Goal: Task Accomplishment & Management: Use online tool/utility

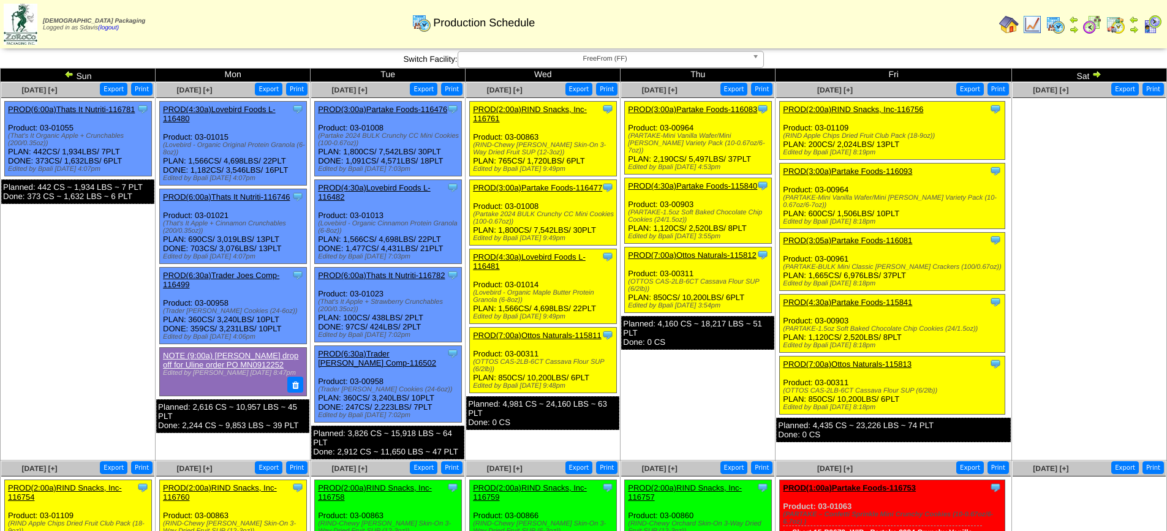
scroll to position [122, 0]
click at [873, 171] on link "PROD(3:00a)Partake Foods-116093" at bounding box center [847, 171] width 129 height 9
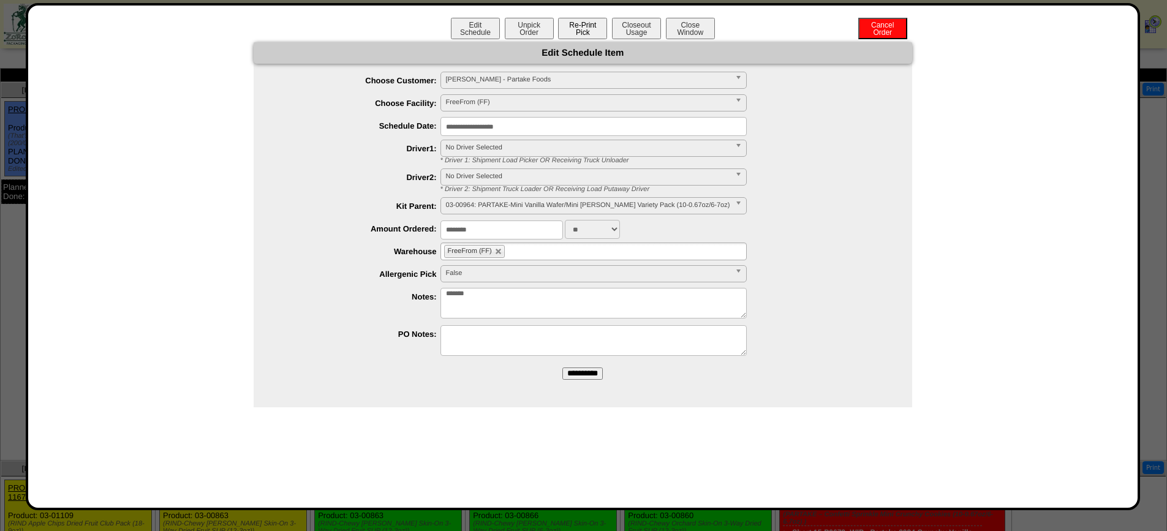
click at [578, 25] on button "Re-Print Pick" at bounding box center [582, 28] width 49 height 21
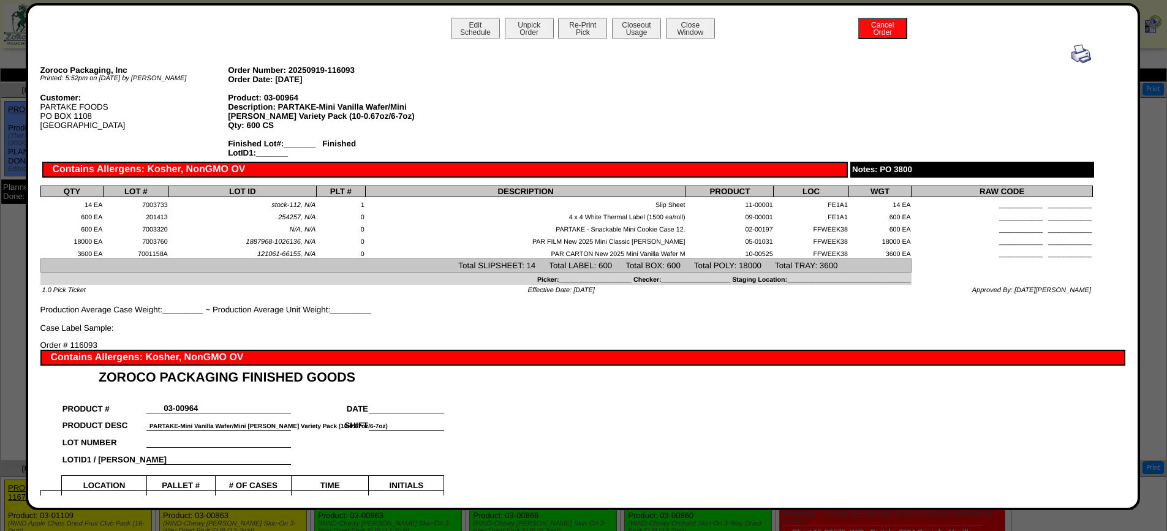
click at [1072, 53] on img at bounding box center [1081, 54] width 20 height 20
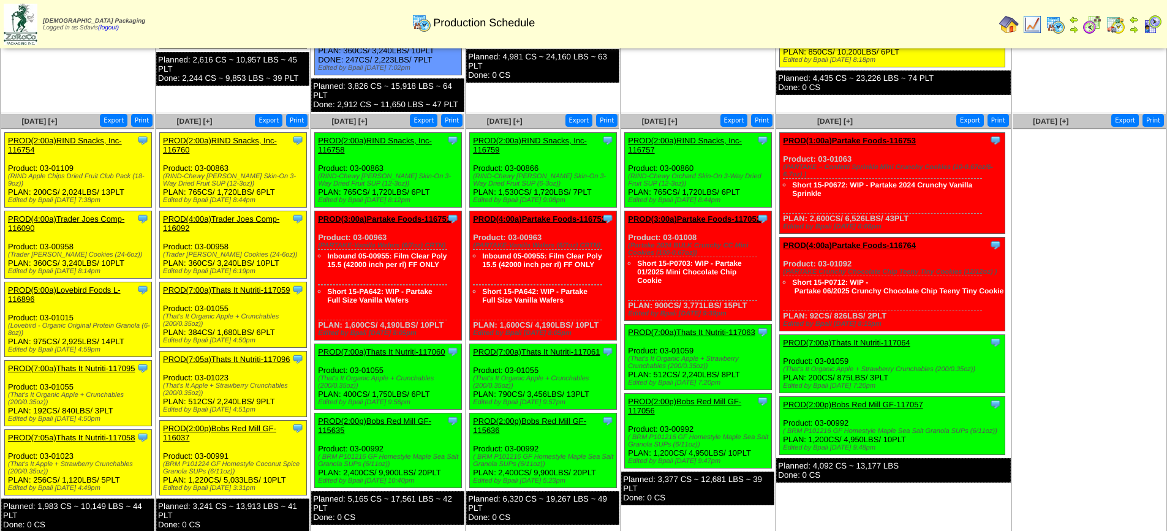
scroll to position [367, 0]
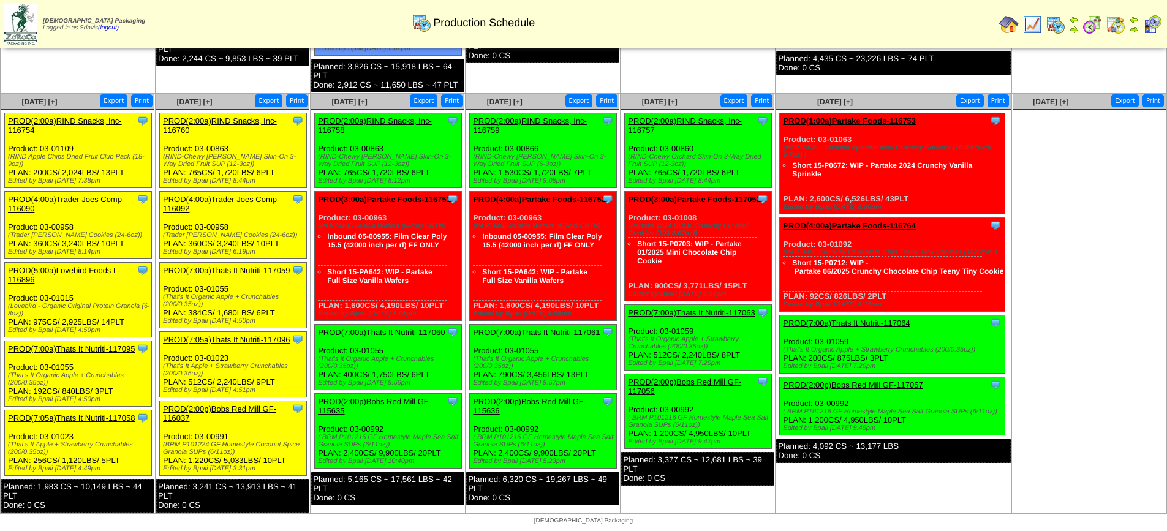
click at [227, 117] on link "PROD(2:00a)RIND Snacks, Inc-116760" at bounding box center [220, 125] width 114 height 18
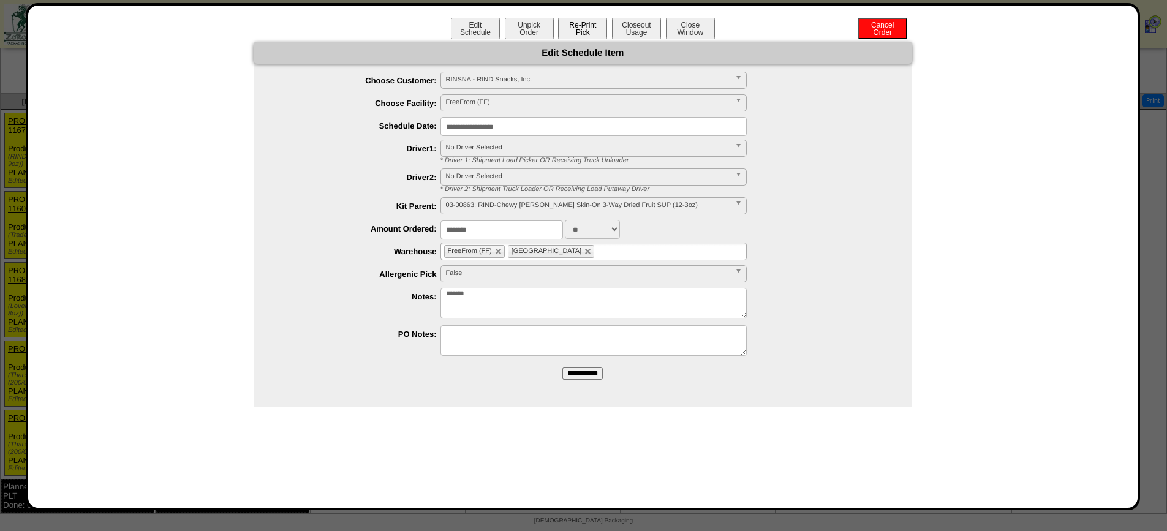
click at [585, 36] on button "Re-Print Pick" at bounding box center [582, 28] width 49 height 21
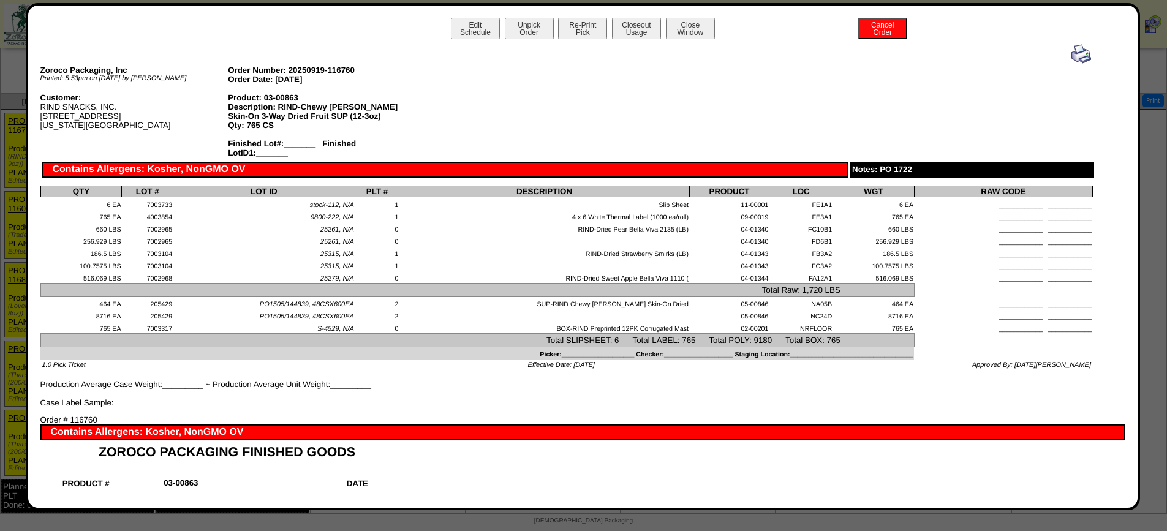
click at [1071, 55] on img at bounding box center [1081, 54] width 20 height 20
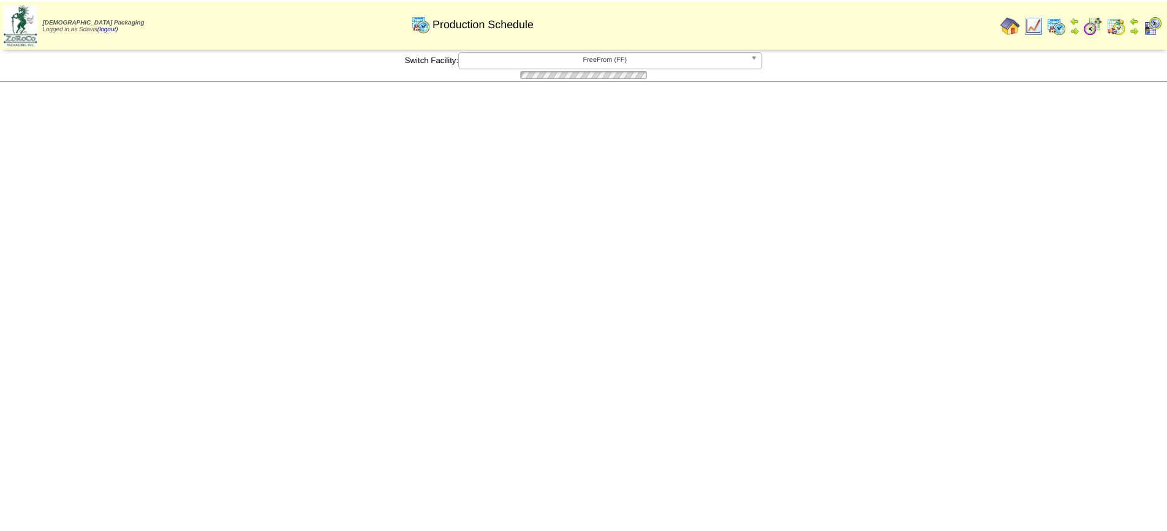
scroll to position [367, 0]
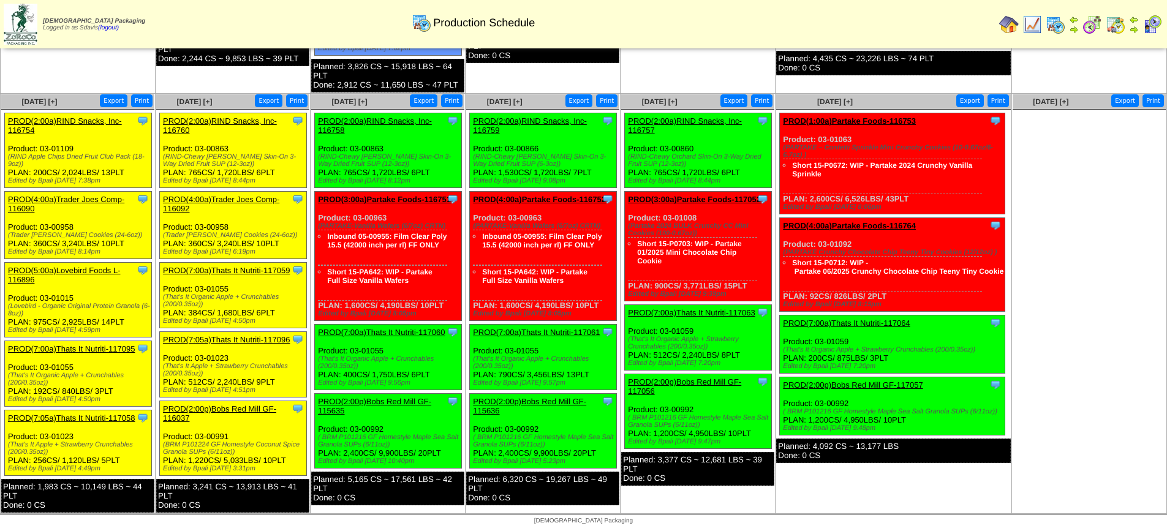
click at [238, 195] on link "PROD(4:00a)Trader Joes Comp-116092" at bounding box center [221, 204] width 116 height 18
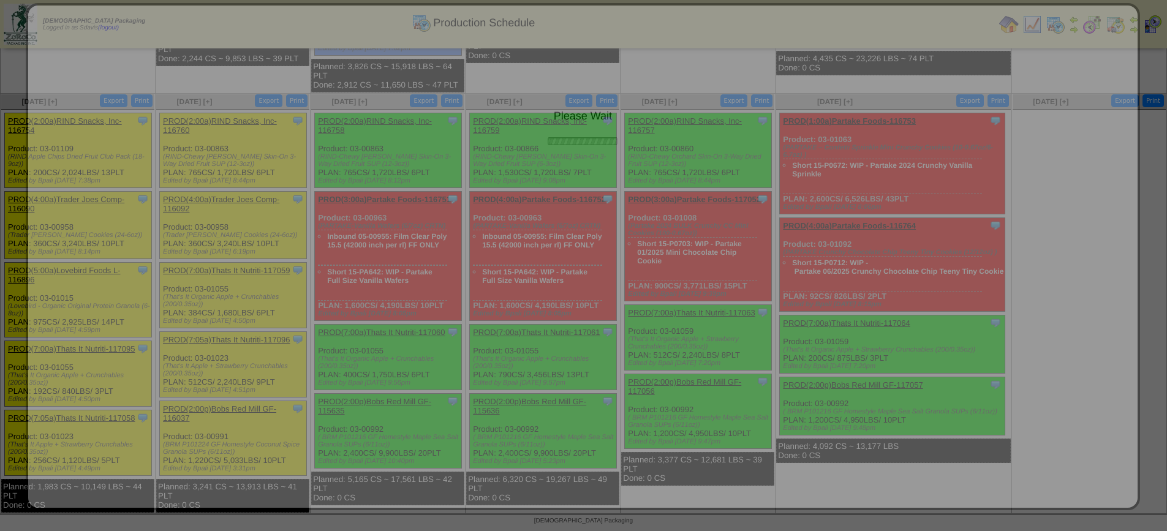
click at [238, 195] on div "Please Wait" at bounding box center [583, 256] width 1114 height 507
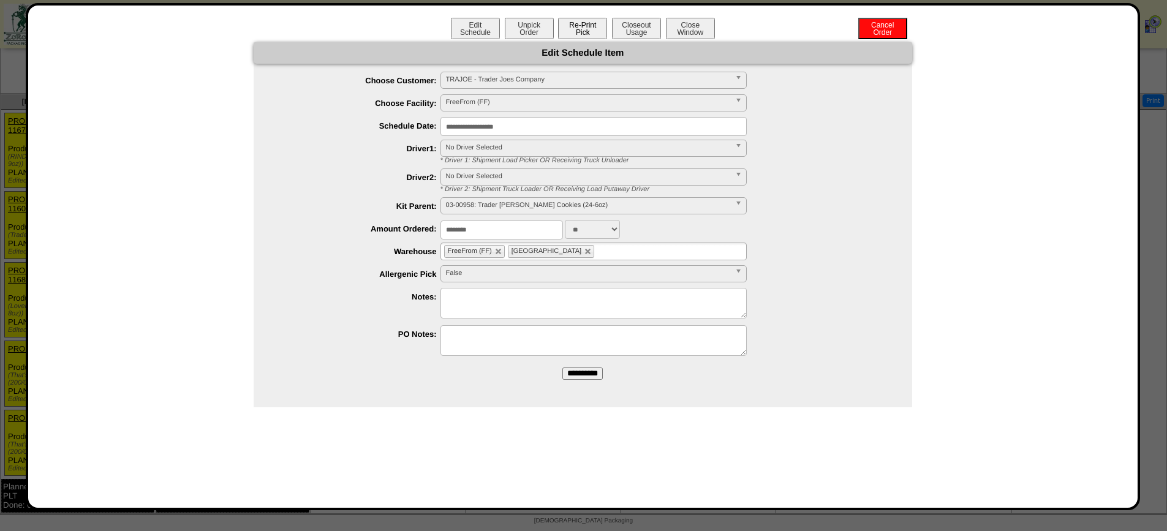
click at [588, 29] on button "Re-Print Pick" at bounding box center [582, 28] width 49 height 21
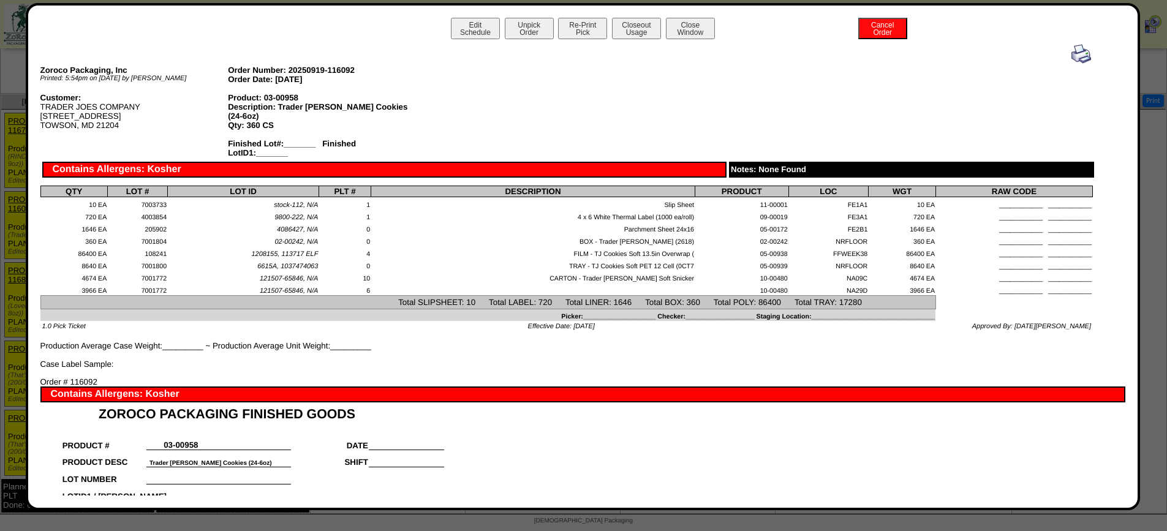
click at [1072, 51] on img at bounding box center [1081, 54] width 20 height 20
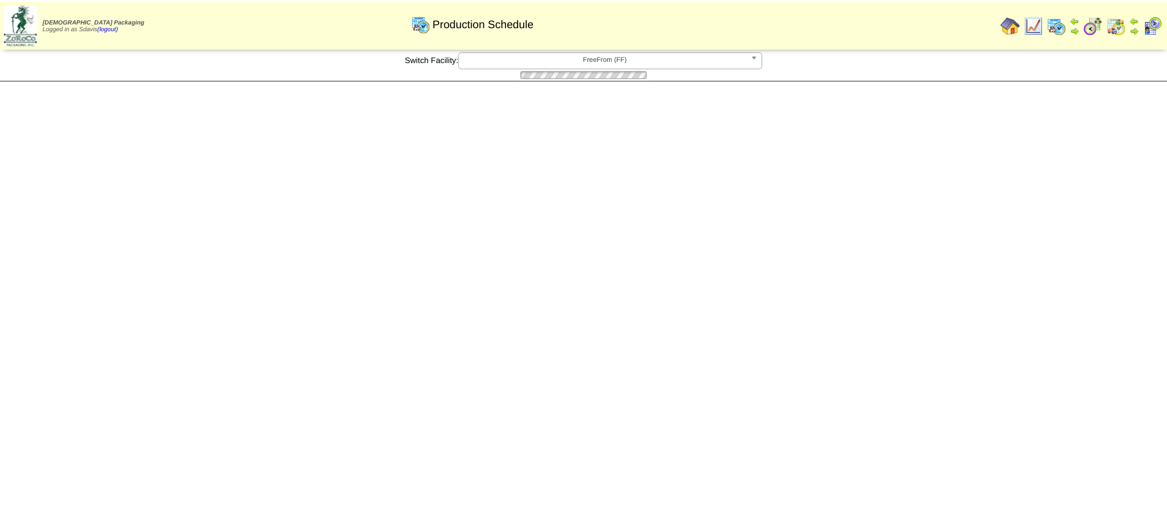
scroll to position [367, 0]
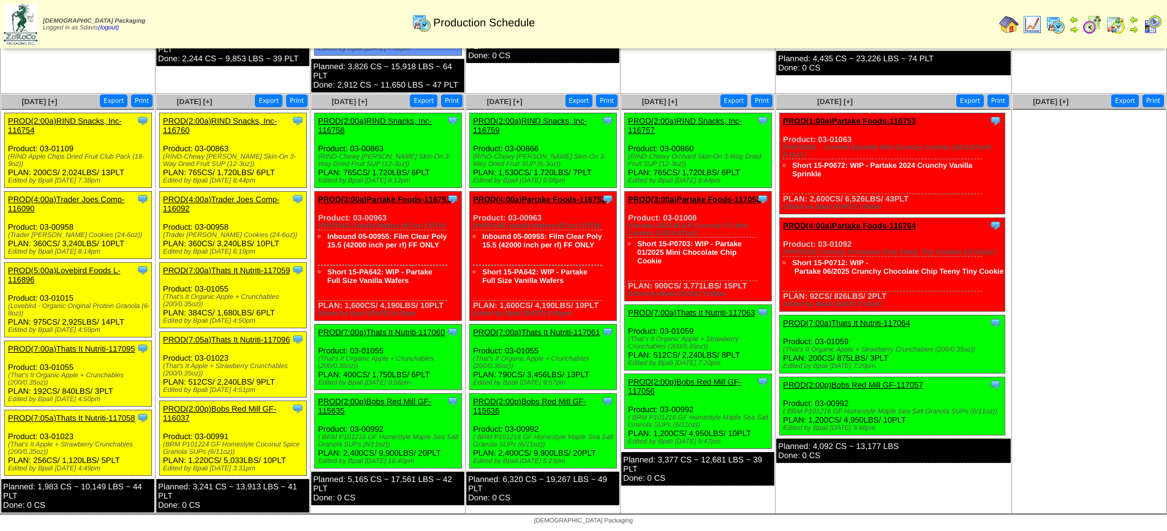
click at [221, 268] on link "PROD(7:00a)Thats It Nutriti-117059" at bounding box center [226, 270] width 127 height 9
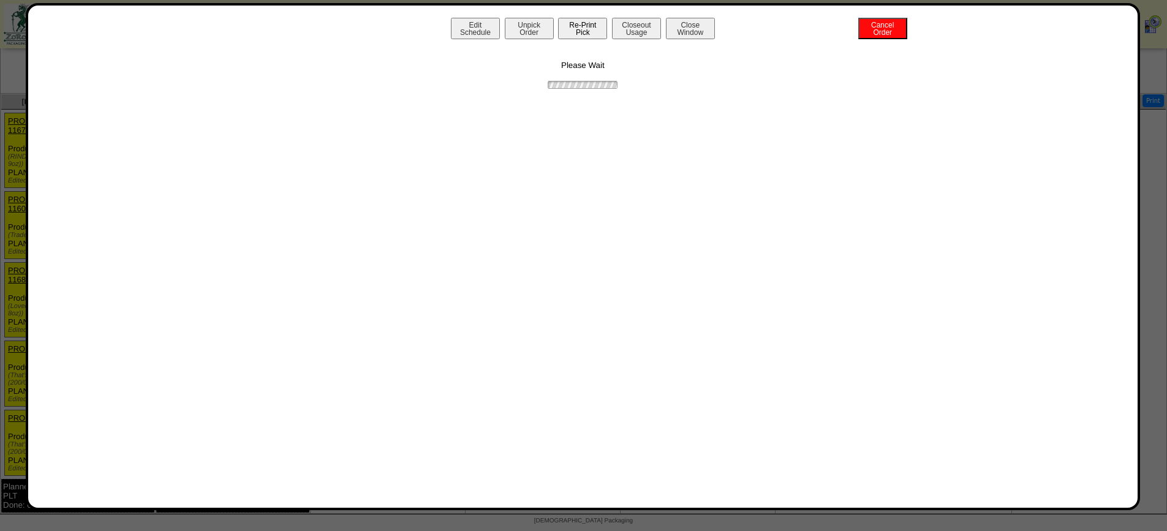
click at [576, 31] on button "Re-Print Pick" at bounding box center [582, 28] width 49 height 21
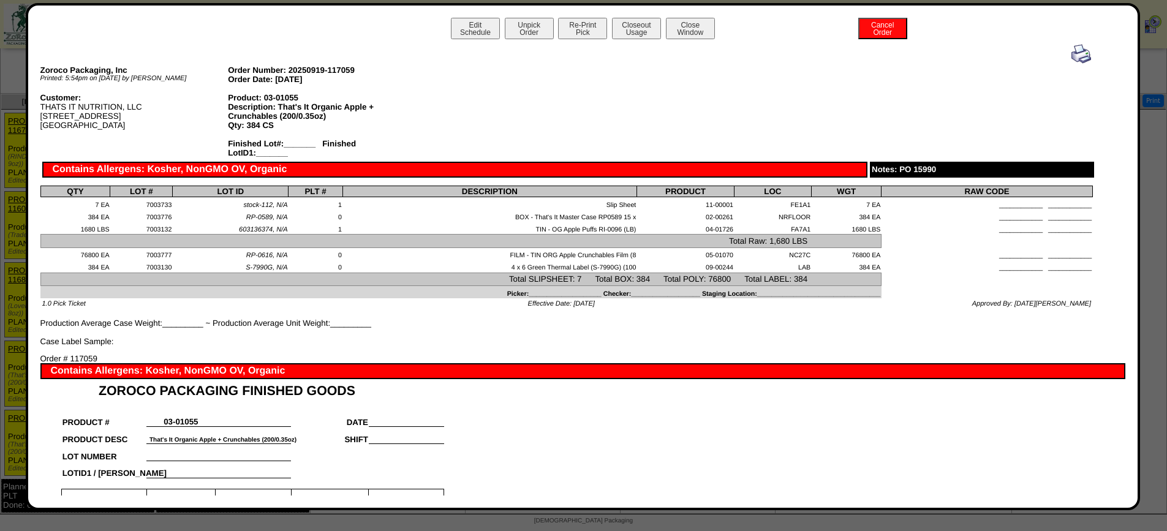
click at [1071, 56] on img at bounding box center [1081, 54] width 20 height 20
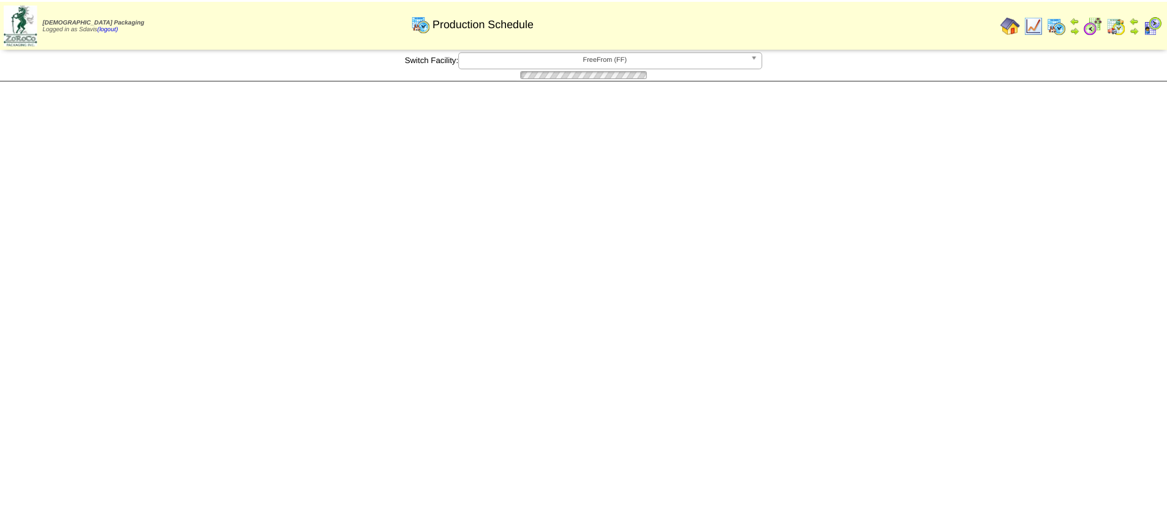
scroll to position [367, 0]
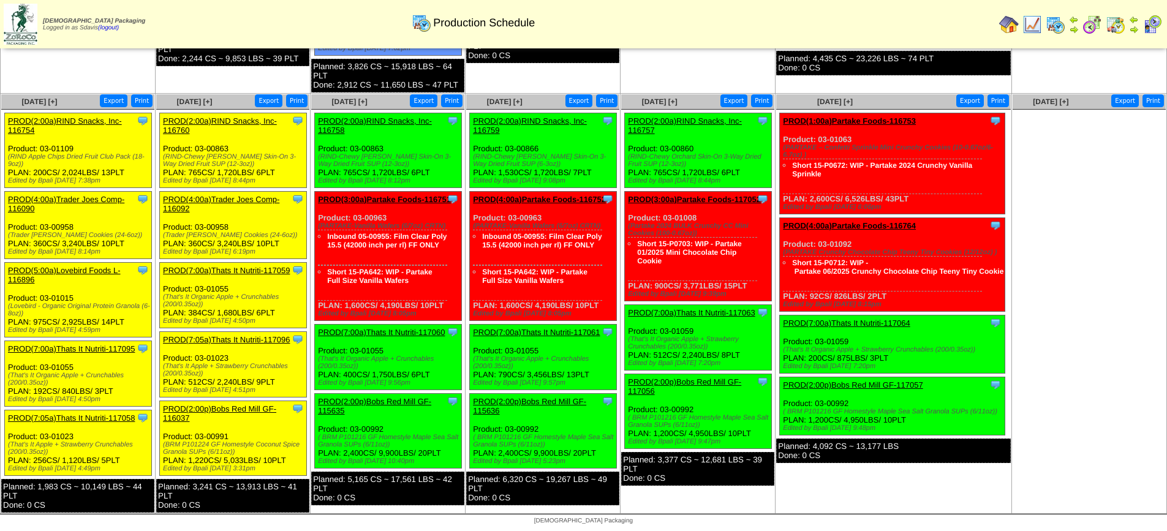
click at [233, 340] on link "PROD(7:05a)Thats It Nutriti-117096" at bounding box center [226, 339] width 127 height 9
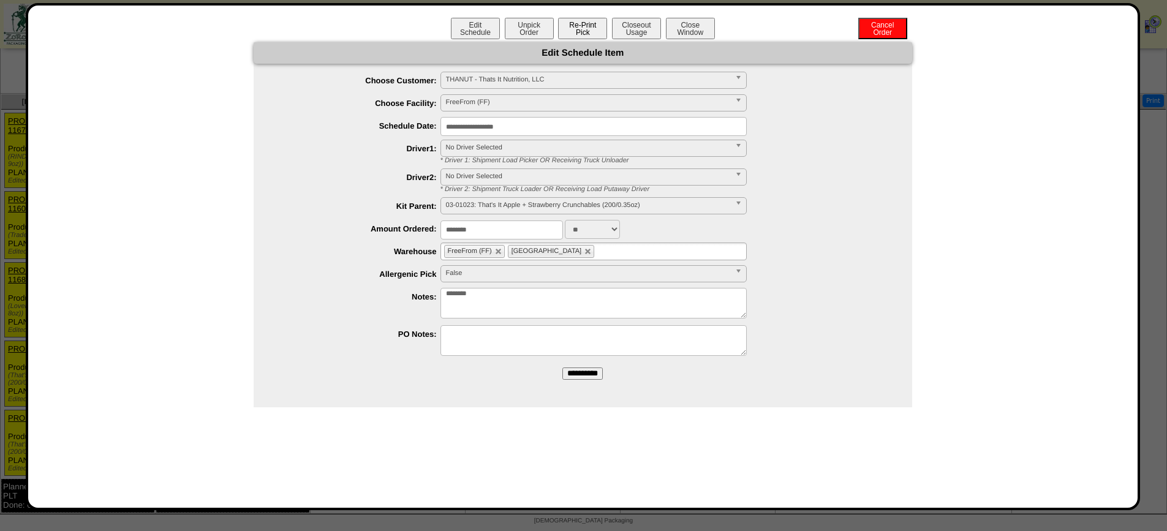
click at [585, 26] on button "Re-Print Pick" at bounding box center [582, 28] width 49 height 21
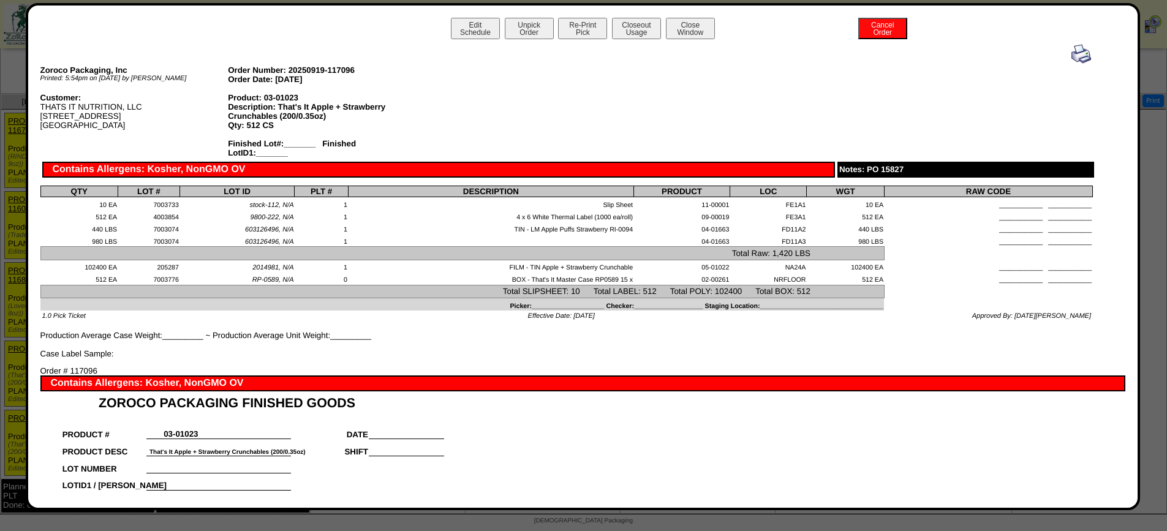
click at [1071, 48] on img at bounding box center [1081, 54] width 20 height 20
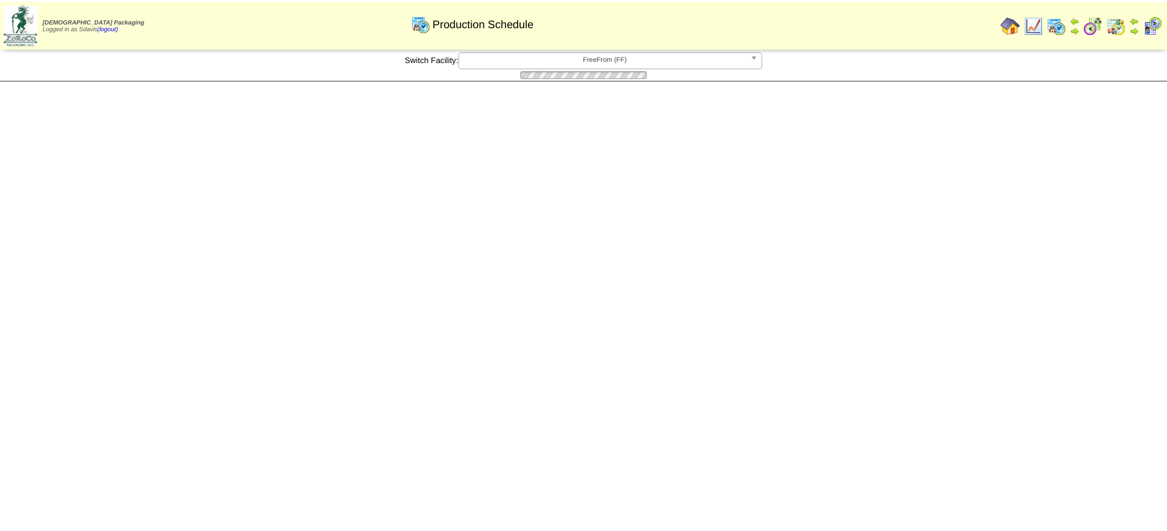
scroll to position [367, 0]
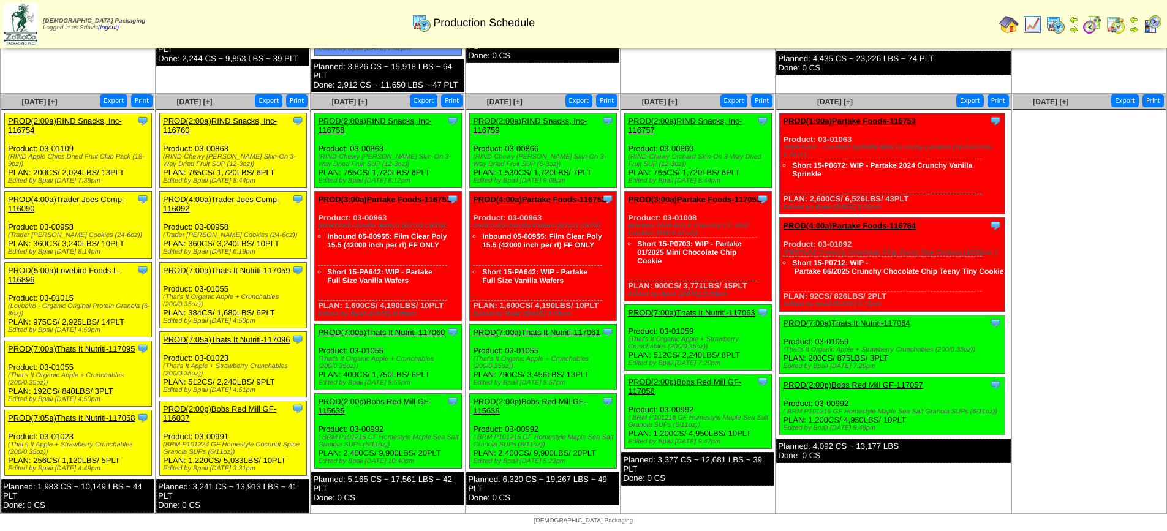
click at [228, 410] on link "PROD(2:00p)Bobs Red Mill GF-116037" at bounding box center [219, 413] width 113 height 18
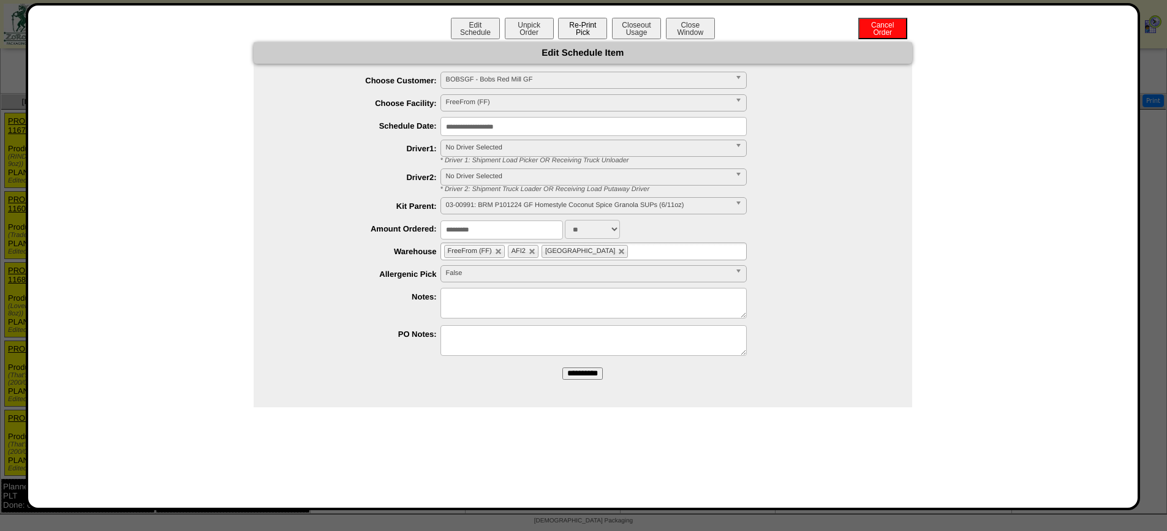
click at [585, 36] on button "Re-Print Pick" at bounding box center [582, 28] width 49 height 21
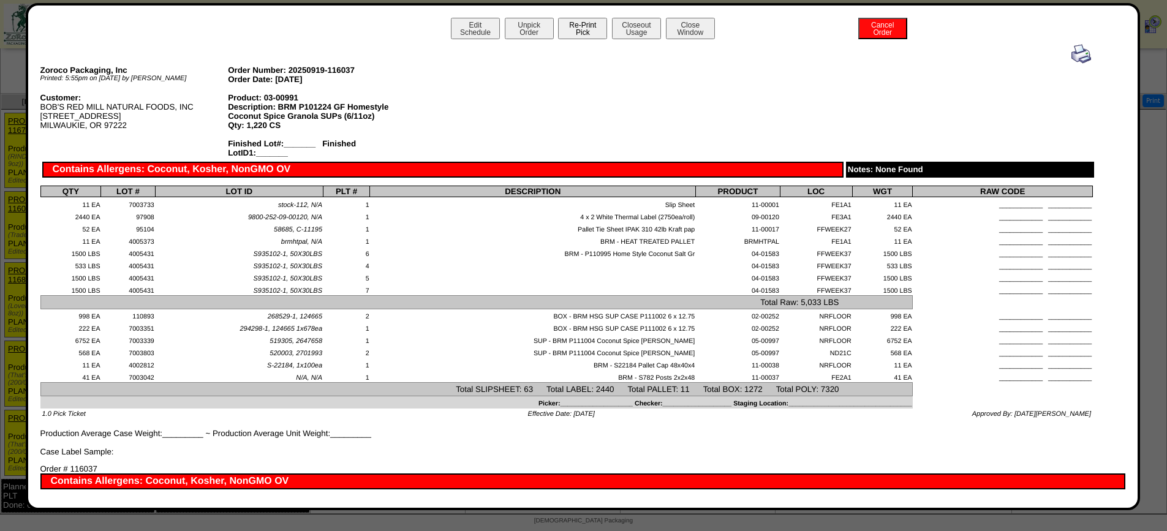
click at [572, 31] on button "Re-Print Pick" at bounding box center [582, 28] width 49 height 21
click at [1071, 52] on img at bounding box center [1081, 54] width 20 height 20
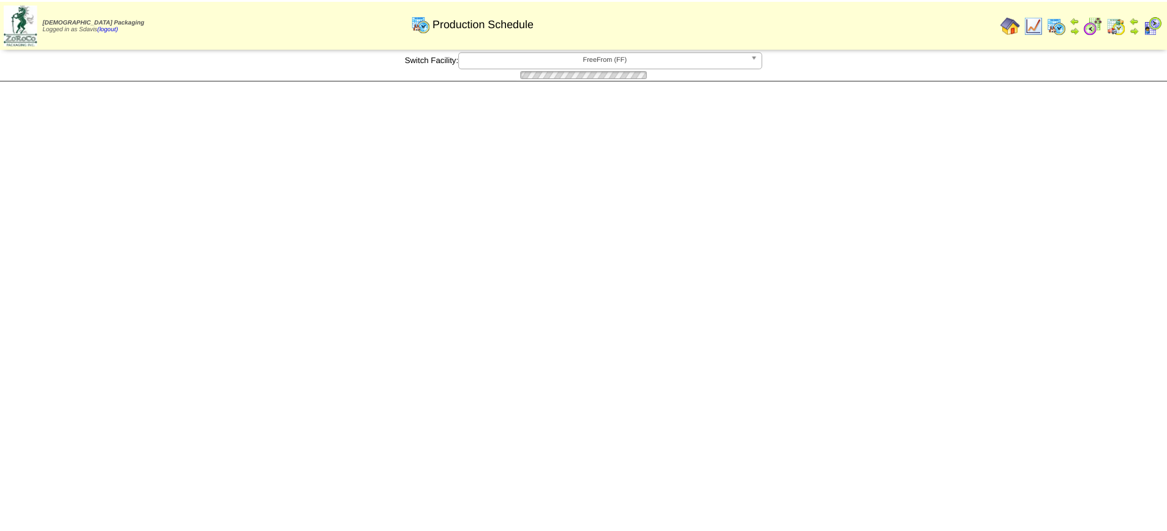
scroll to position [367, 0]
